Goal: Use online tool/utility: Utilize a website feature to perform a specific function

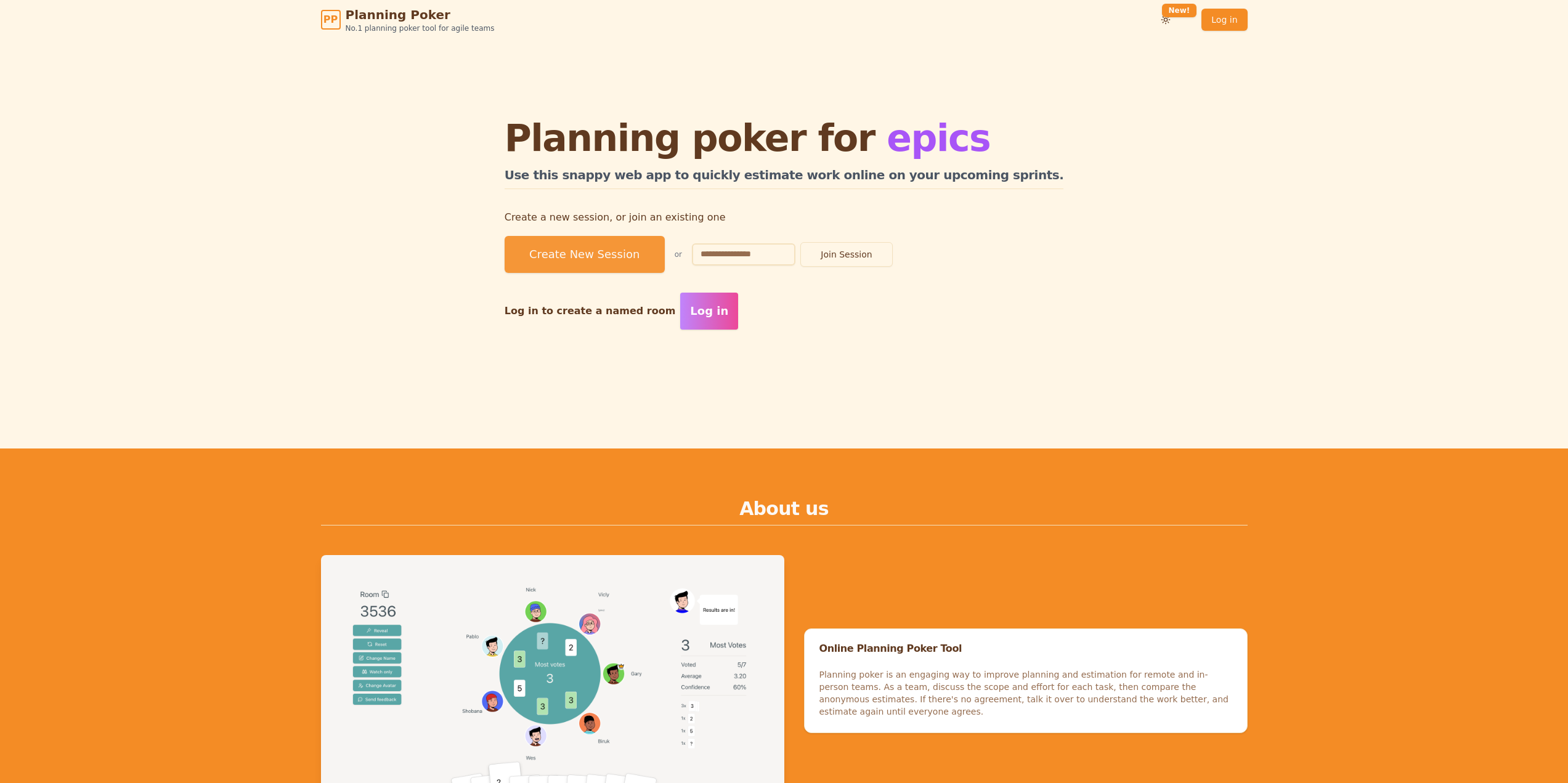
click at [590, 248] on button "Create New Session" at bounding box center [585, 254] width 160 height 37
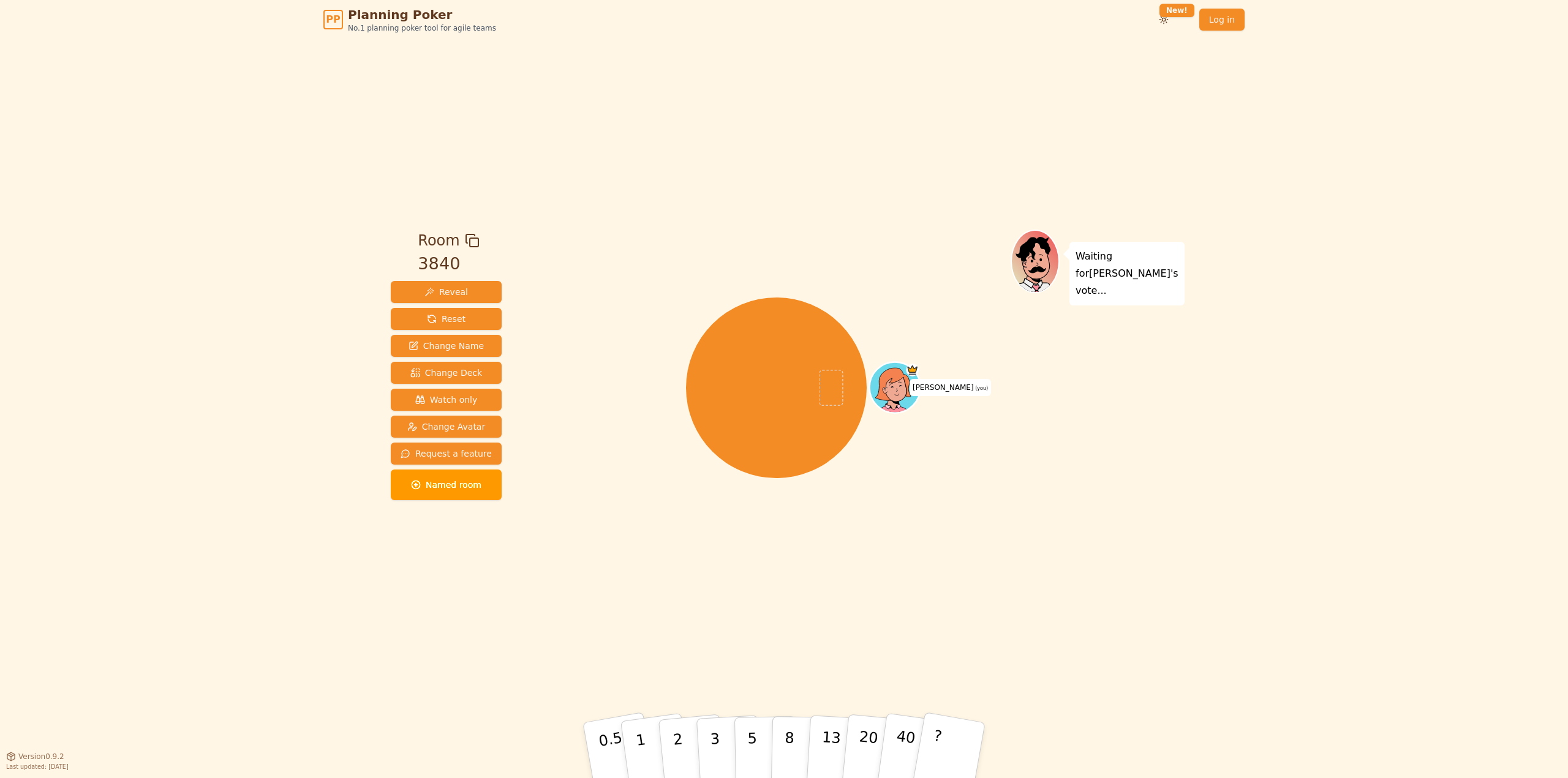
click at [876, 204] on div "Room 3840 Reveal Reset Change Name Change Deck Watch only Change Avatar Request…" at bounding box center [784, 398] width 796 height 717
click at [792, 93] on div "Room 3840 Reveal Reset Change Name Change Deck Watch only Change Avatar Request…" at bounding box center [784, 398] width 796 height 717
click at [1002, 362] on div "[PERSON_NAME] (you)" at bounding box center [776, 388] width 469 height 272
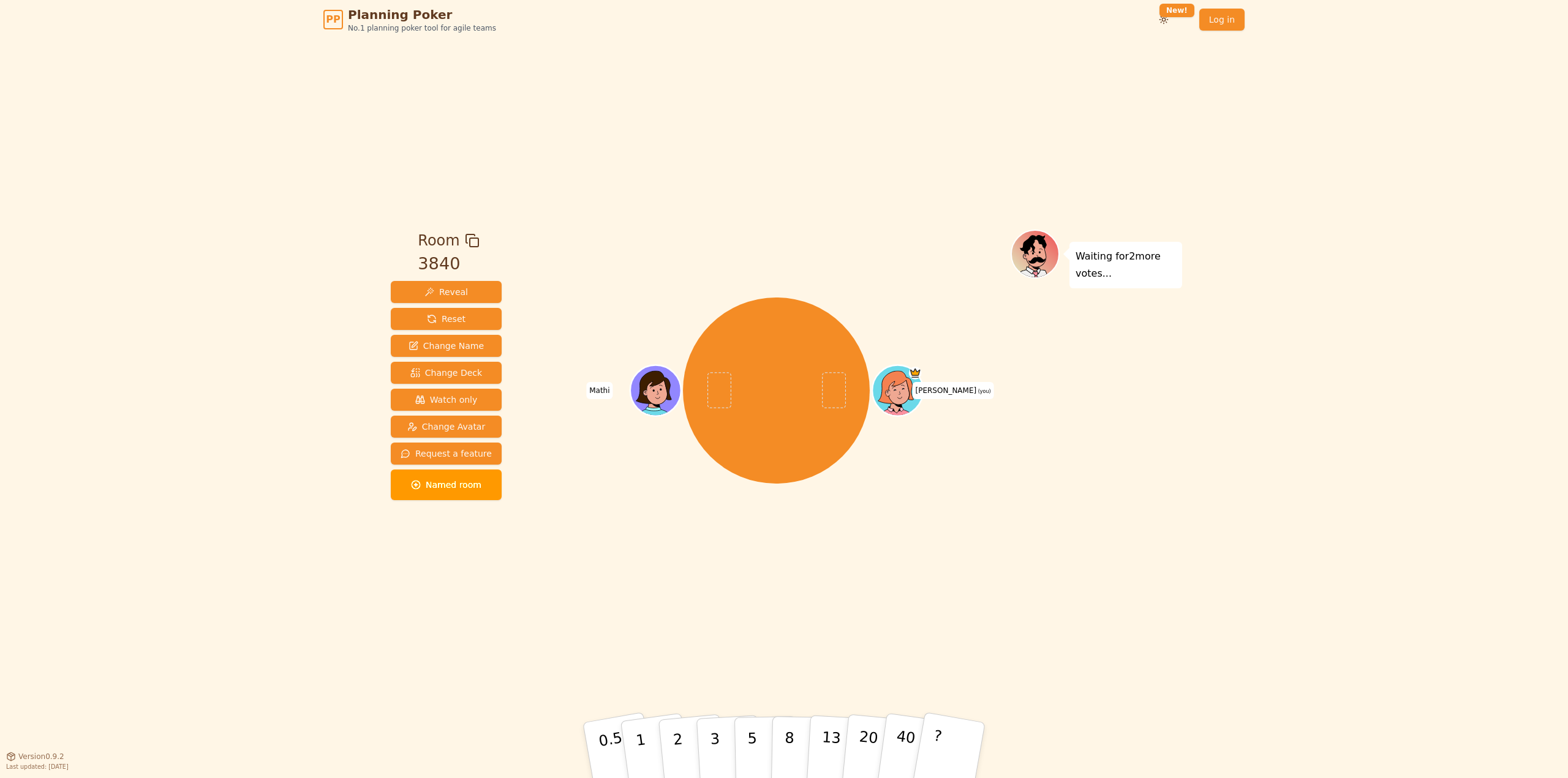
click at [745, 168] on div "Room 3840 Reveal Reset Change Name Change Deck Watch only Change Avatar Request…" at bounding box center [784, 398] width 796 height 717
click at [909, 737] on p "40" at bounding box center [904, 749] width 27 height 68
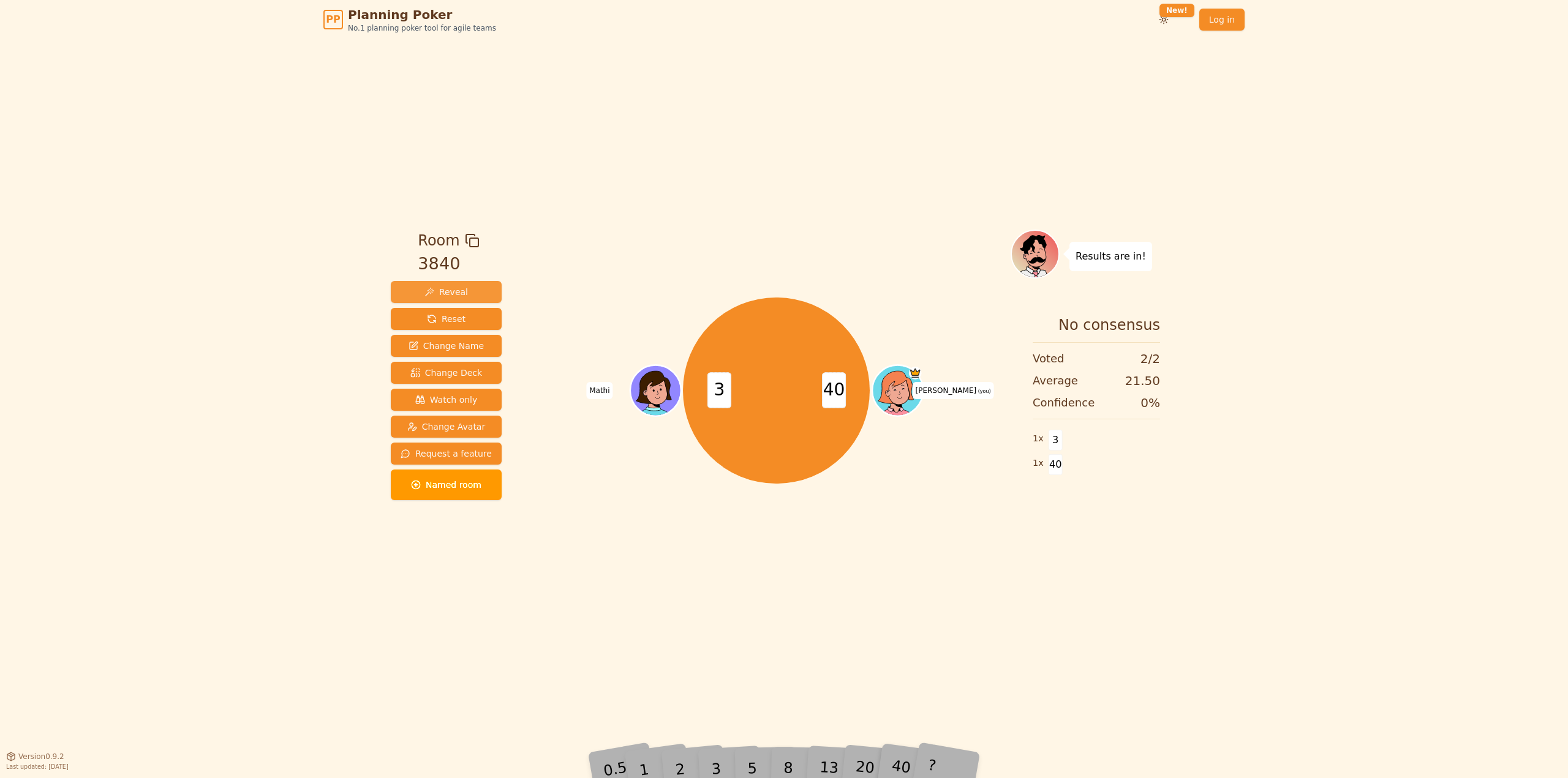
click at [438, 293] on span "Reveal" at bounding box center [446, 292] width 44 height 12
click at [522, 255] on div "Room 3840 Reveal Reset Change Name Change Deck Watch only Change Avatar Request…" at bounding box center [784, 398] width 796 height 337
click at [434, 312] on button "Reset" at bounding box center [446, 319] width 111 height 22
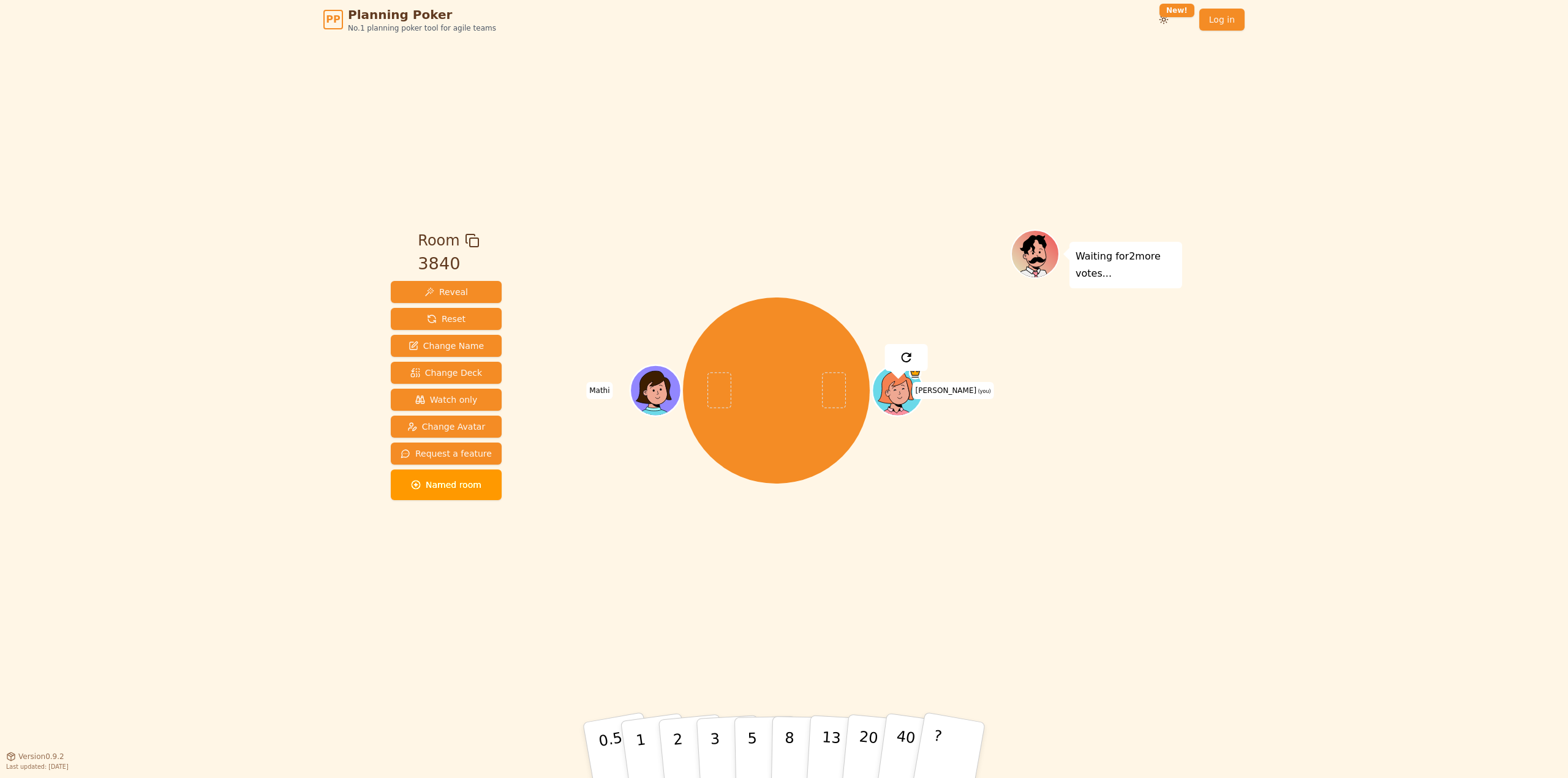
click at [682, 218] on div "Room 3840 Reveal Reset Change Name Change Deck Watch only Change Avatar Request…" at bounding box center [784, 398] width 796 height 717
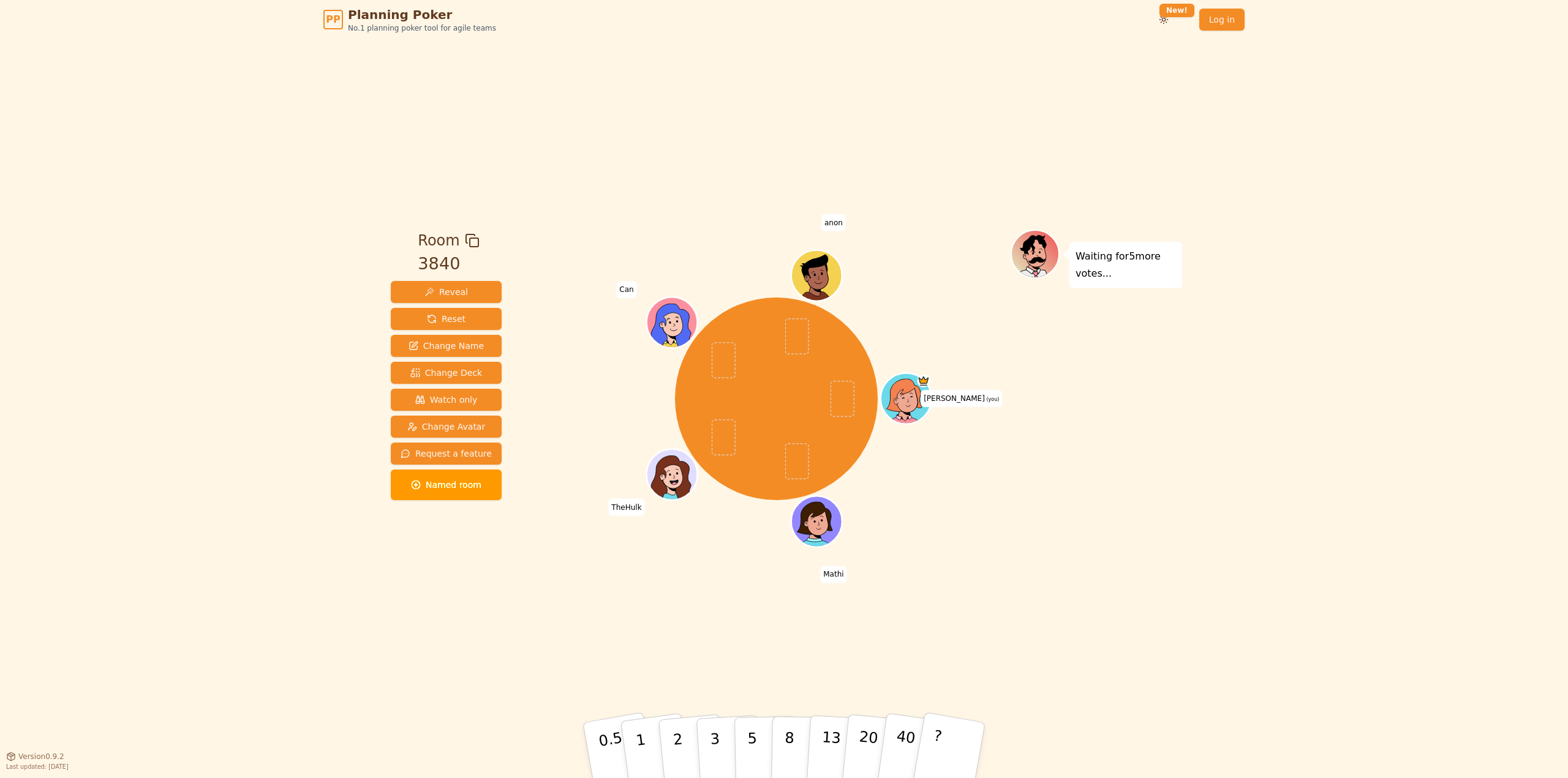
click at [880, 75] on div "Room 3840 Reveal Reset Change Name Change Deck Watch only Change Avatar Request…" at bounding box center [784, 398] width 796 height 717
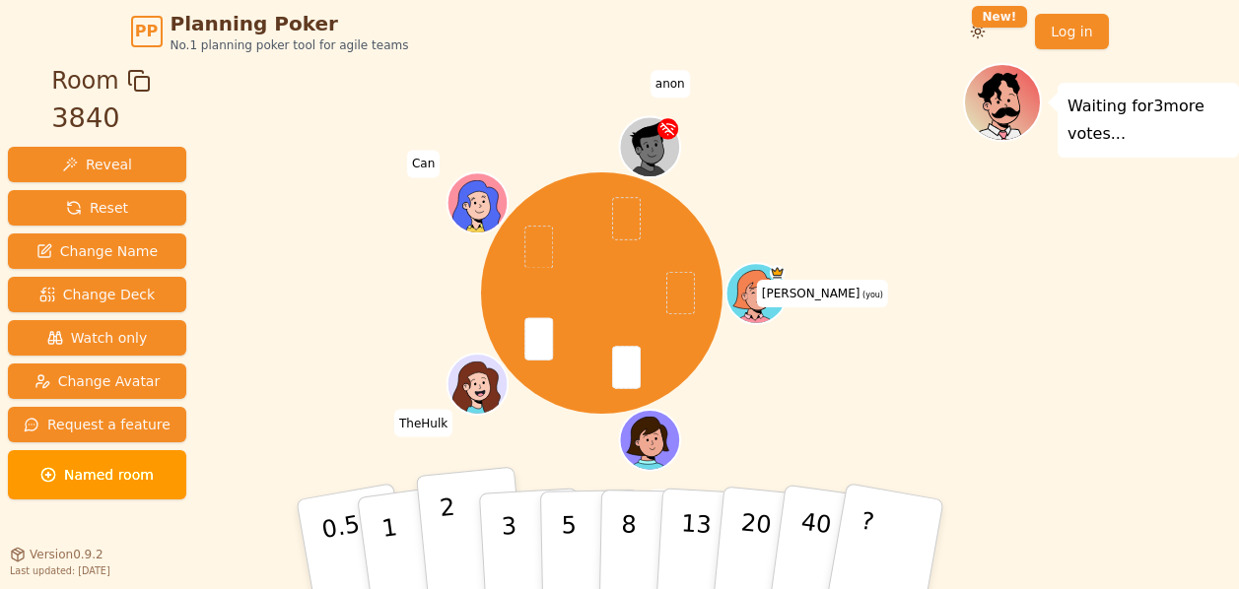
click at [470, 547] on button "2" at bounding box center [471, 545] width 112 height 157
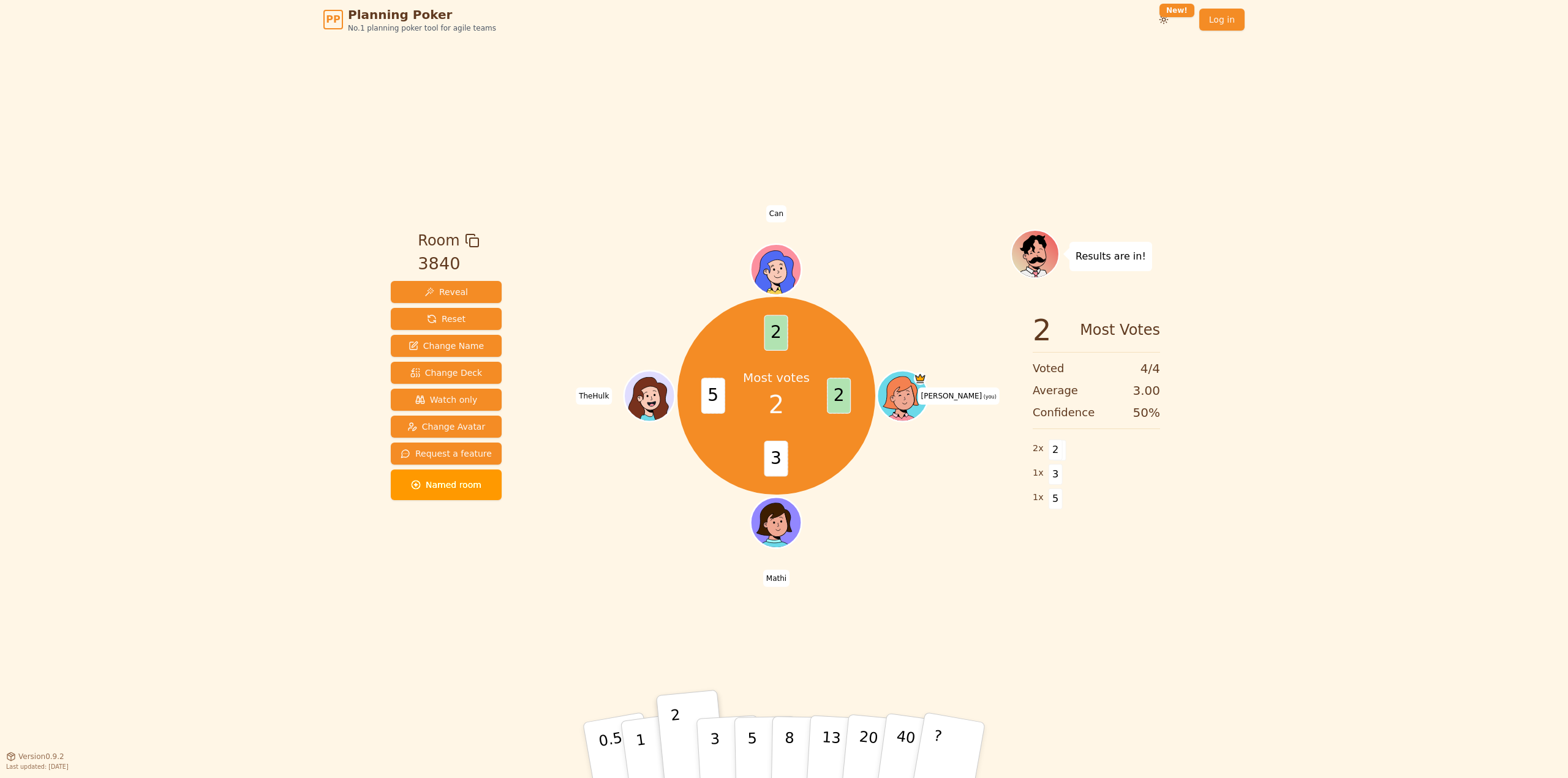
click at [1264, 167] on div "PP Planning Poker No.1 planning poker tool for agile teams Toggle theme New! Lo…" at bounding box center [784, 389] width 1568 height 778
